Goal: Task Accomplishment & Management: Use online tool/utility

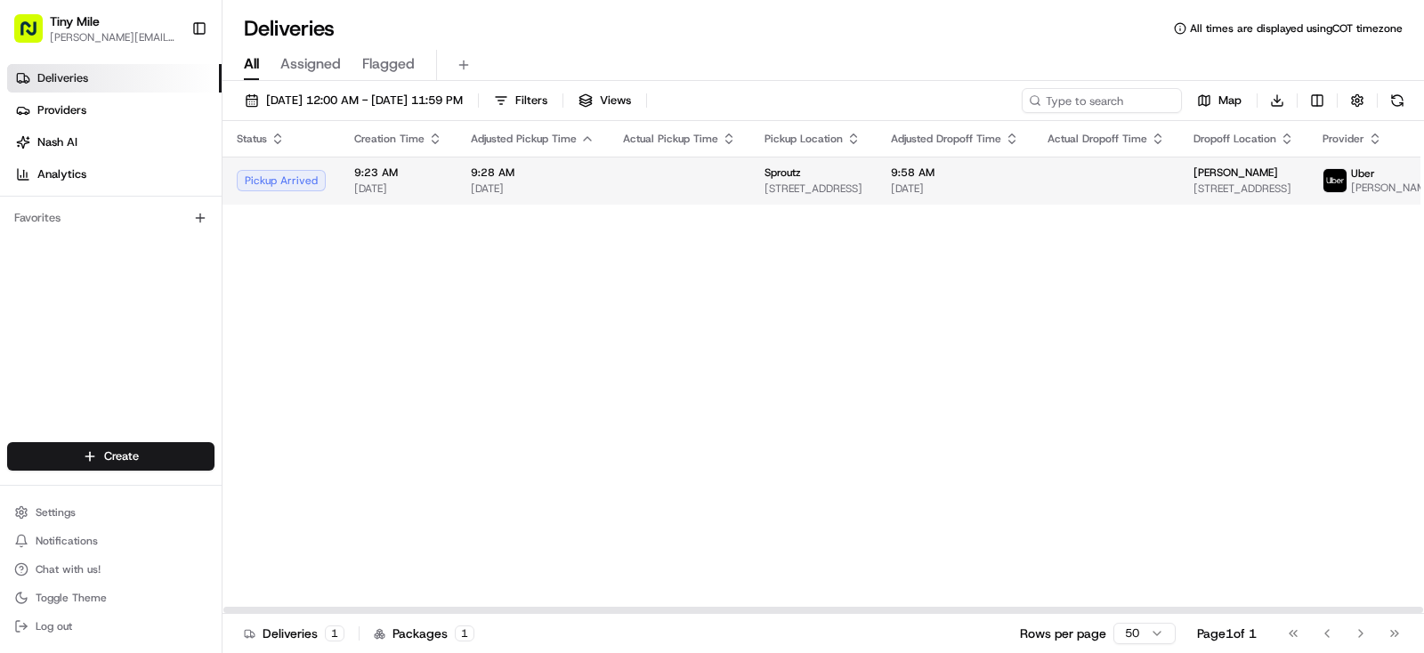
click at [672, 205] on td at bounding box center [679, 181] width 141 height 48
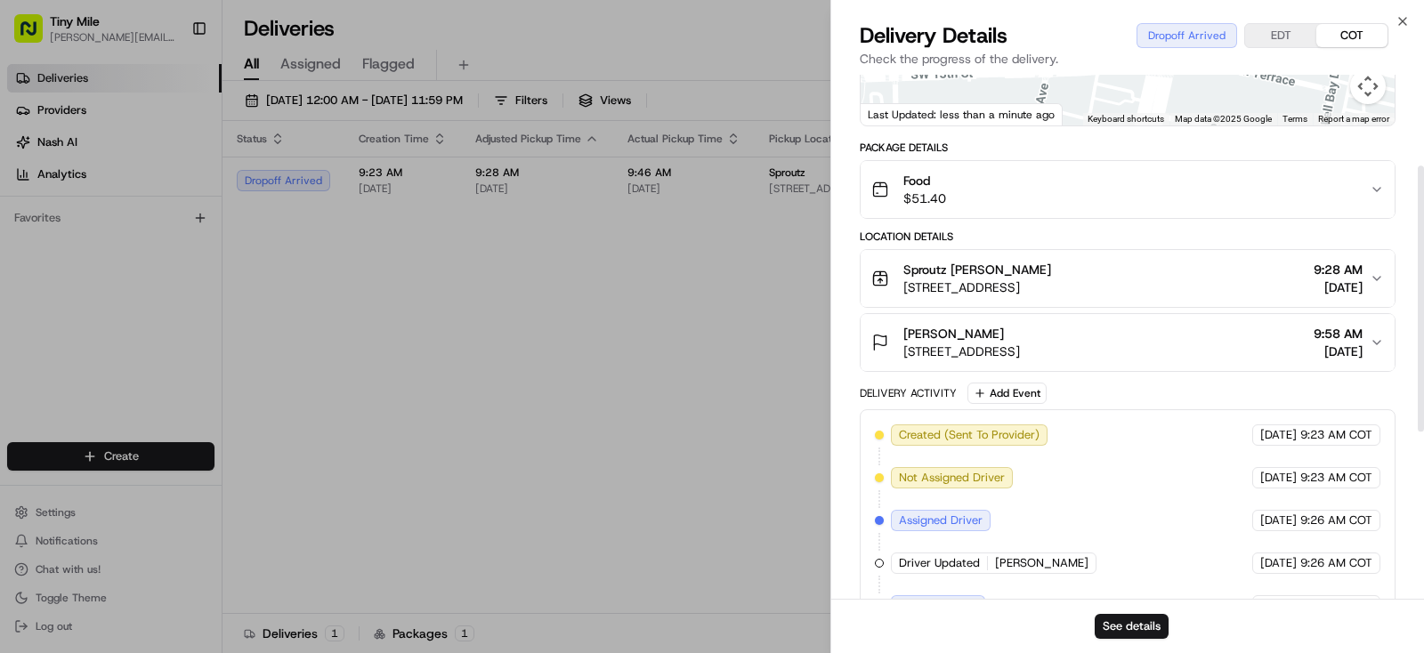
scroll to position [175, 0]
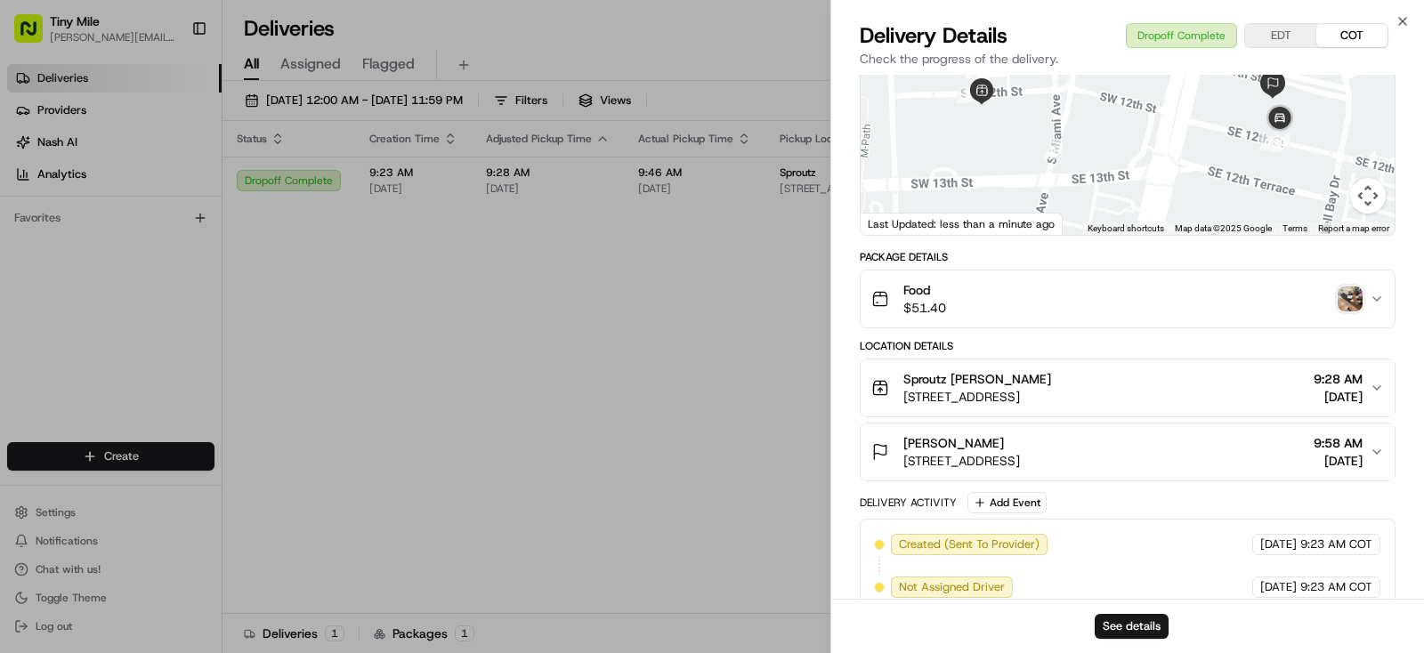
click at [1355, 309] on img "button" at bounding box center [1349, 299] width 25 height 25
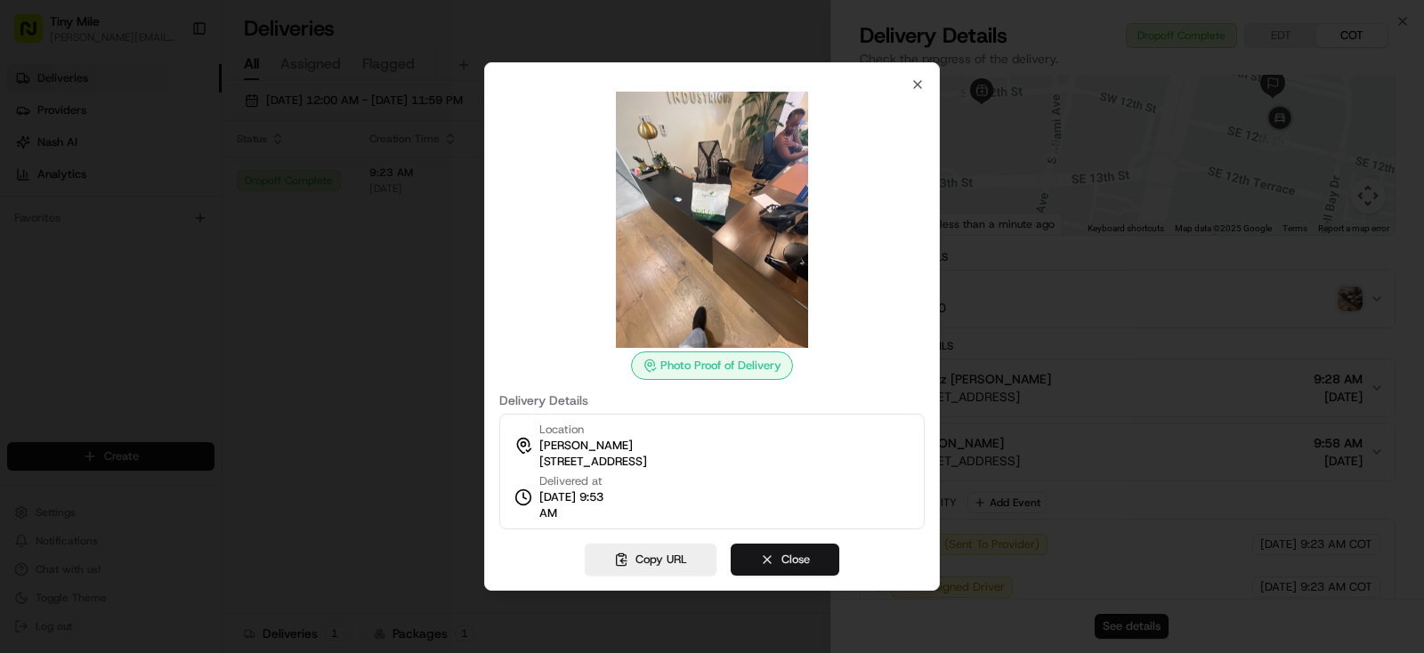
click at [796, 573] on button "Close" at bounding box center [785, 560] width 109 height 32
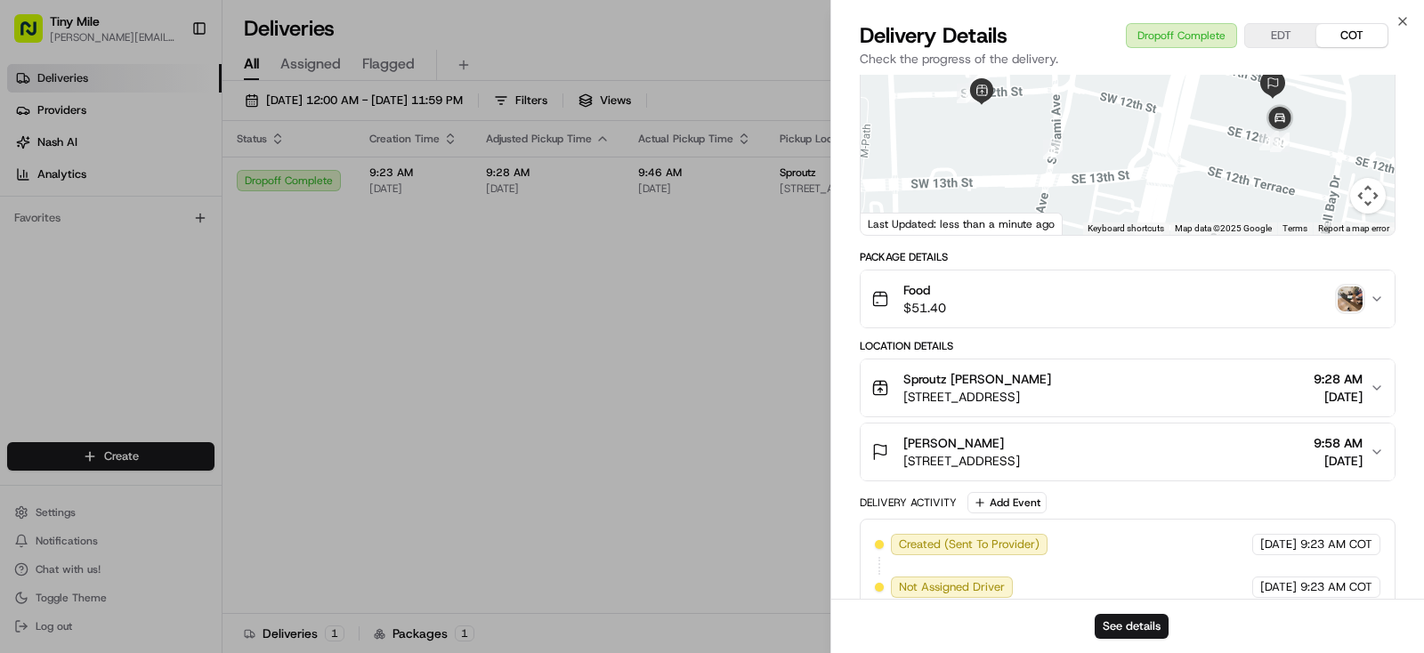
click at [1371, 457] on button "[PERSON_NAME] [STREET_ADDRESS] 9:58 AM [DATE]" at bounding box center [1127, 452] width 534 height 57
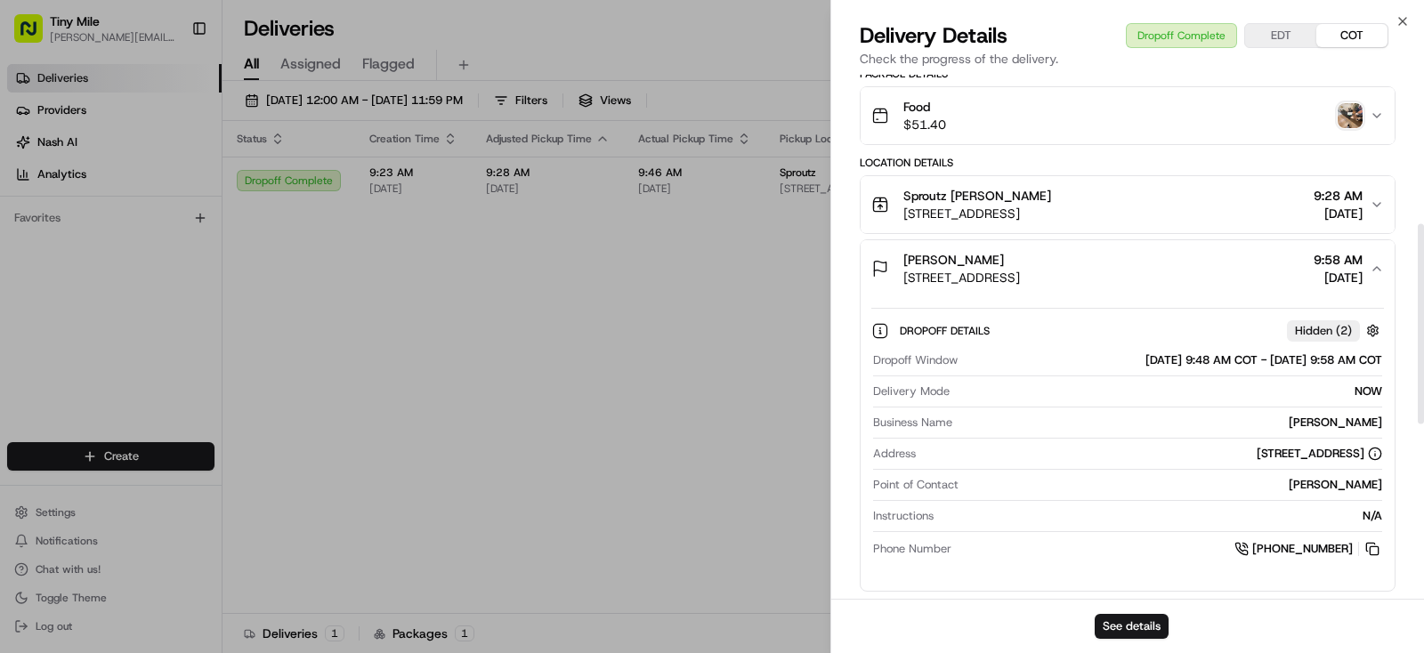
scroll to position [398, 0]
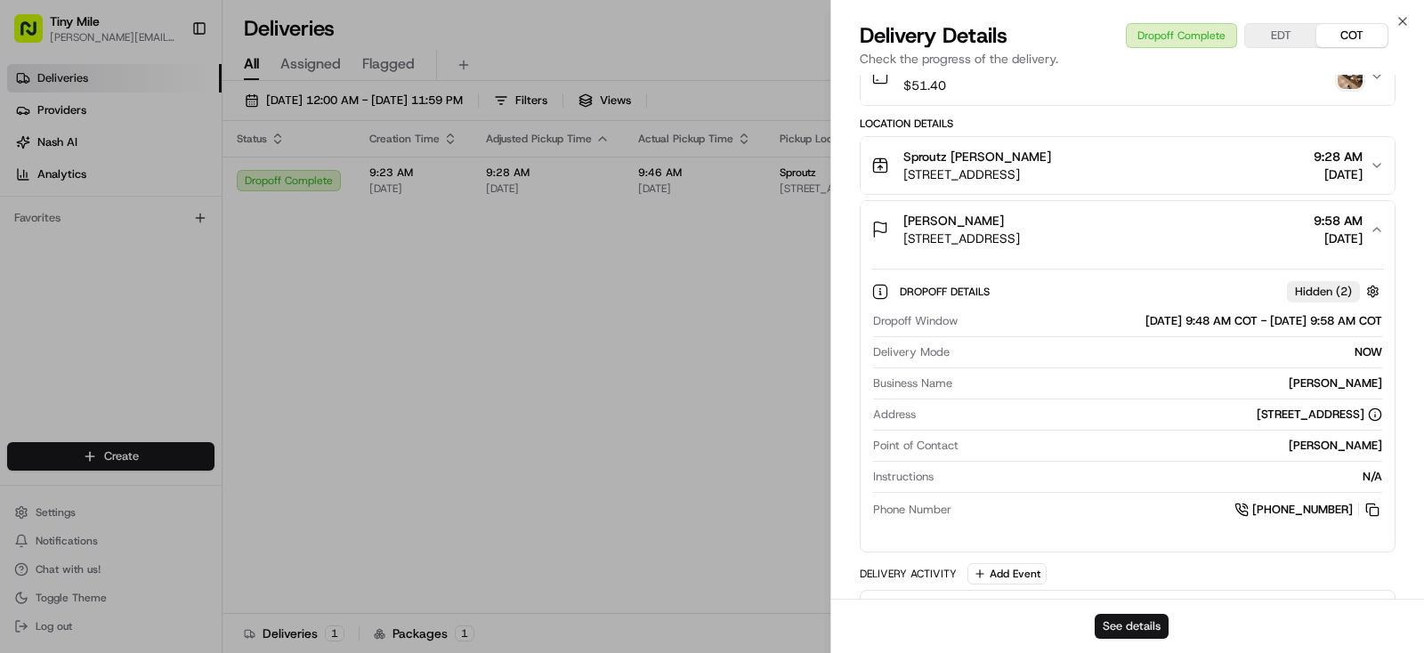
click at [1146, 626] on button "See details" at bounding box center [1132, 626] width 74 height 25
drag, startPoint x: 635, startPoint y: 416, endPoint x: 711, endPoint y: 411, distance: 75.8
click at [634, 416] on body "Tiny Mile [PERSON_NAME][EMAIL_ADDRESS] Toggle Sidebar Deliveries Providers [PER…" at bounding box center [712, 326] width 1424 height 653
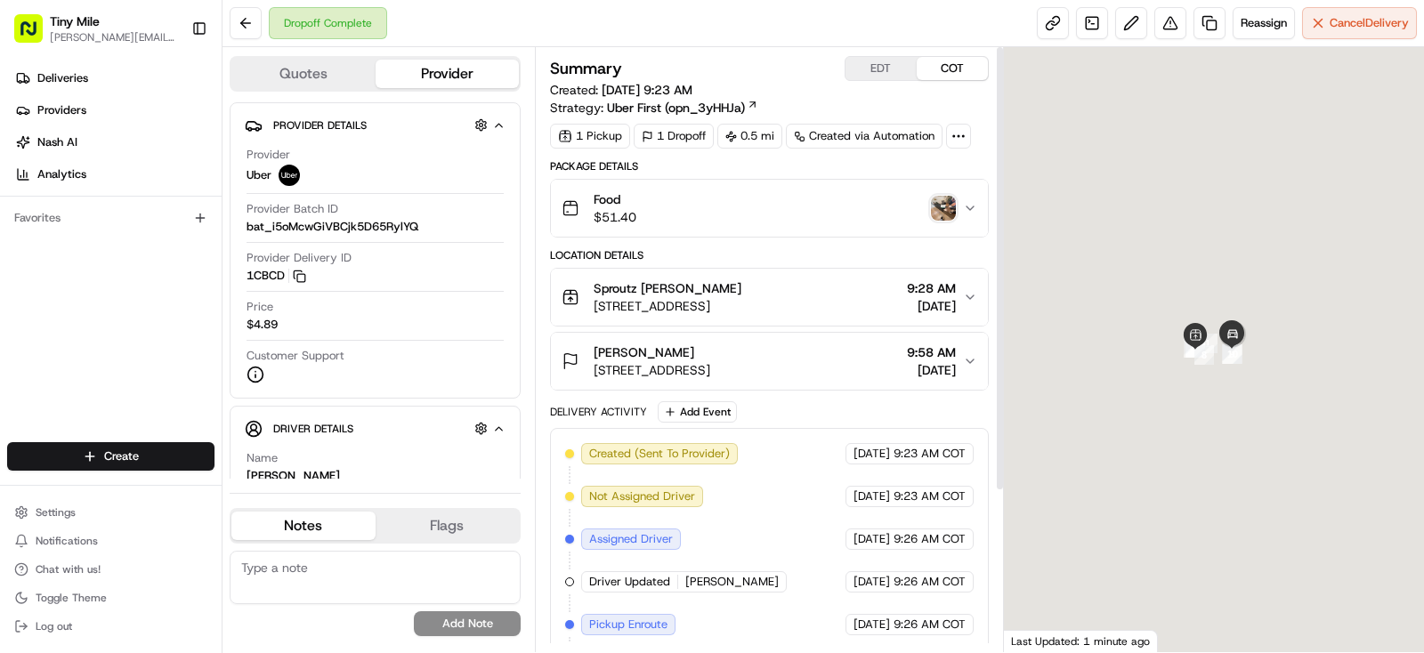
click at [943, 204] on img "button" at bounding box center [943, 208] width 25 height 25
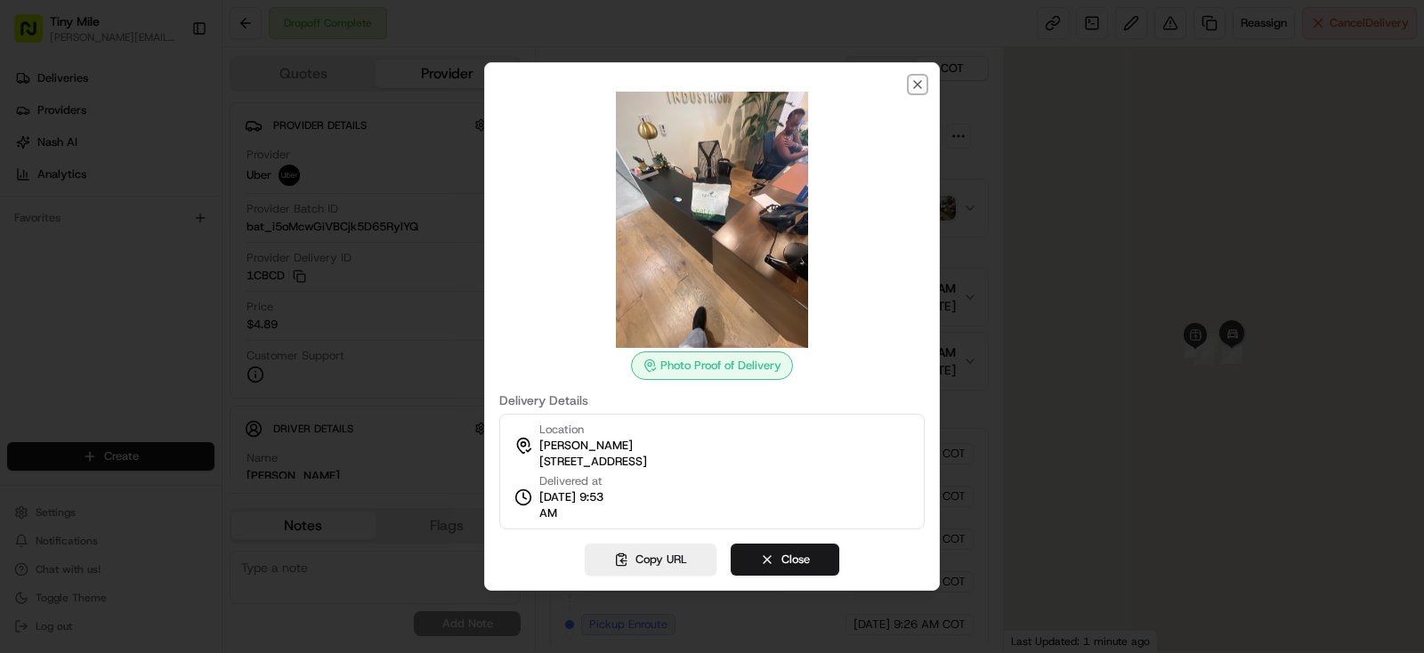
drag, startPoint x: 917, startPoint y: 86, endPoint x: 885, endPoint y: 106, distance: 37.5
click at [917, 85] on icon "button" at bounding box center [917, 84] width 14 height 14
